Goal: Navigation & Orientation: Find specific page/section

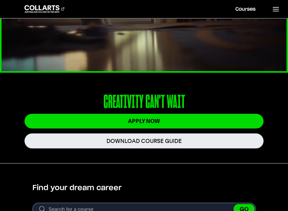
scroll to position [112, 0]
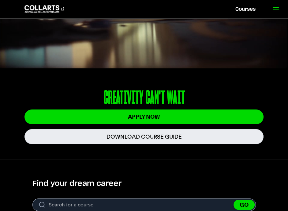
click at [274, 6] on icon at bounding box center [275, 9] width 7 height 7
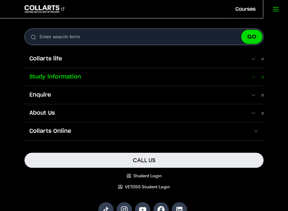
scroll to position [48, 0]
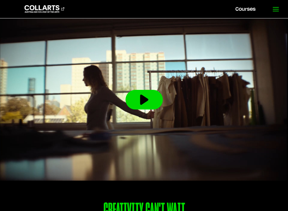
click at [272, 4] on link at bounding box center [275, 9] width 25 height 18
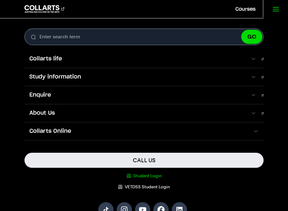
click at [141, 176] on link "Student Login" at bounding box center [144, 175] width 239 height 6
